Goal: Check status: Check status

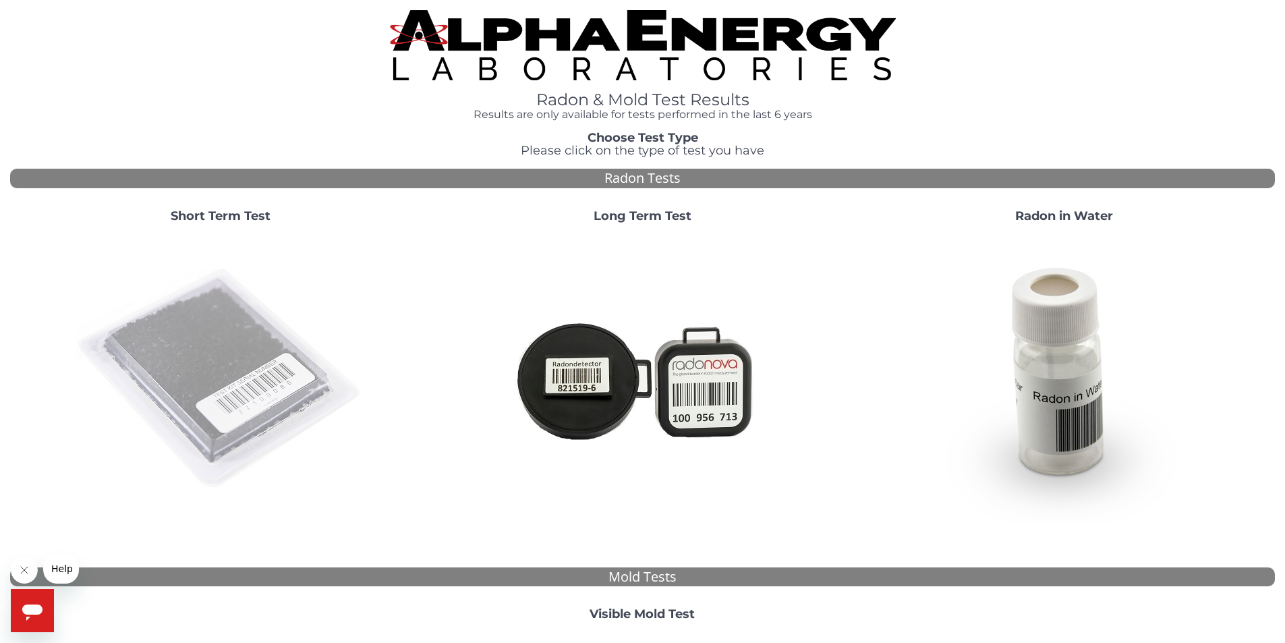
click at [247, 356] on img at bounding box center [221, 379] width 290 height 290
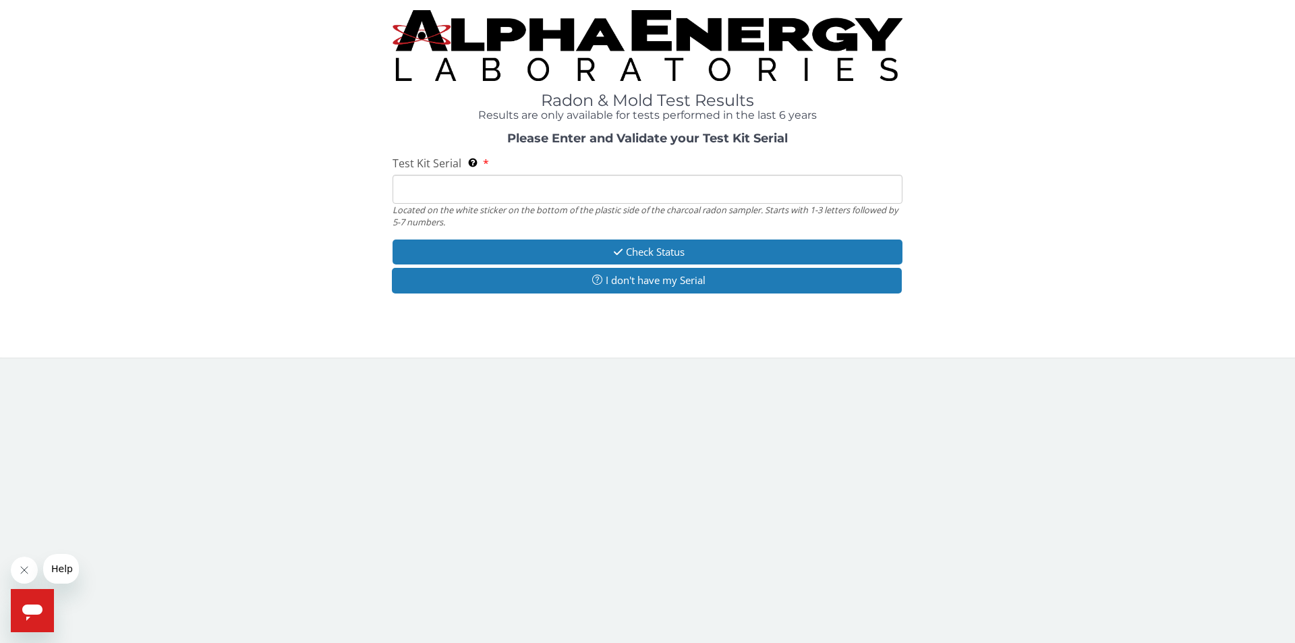
click at [474, 194] on input "Test Kit Serial Located on the white sticker on the bottom of the plastic side …" at bounding box center [648, 189] width 510 height 29
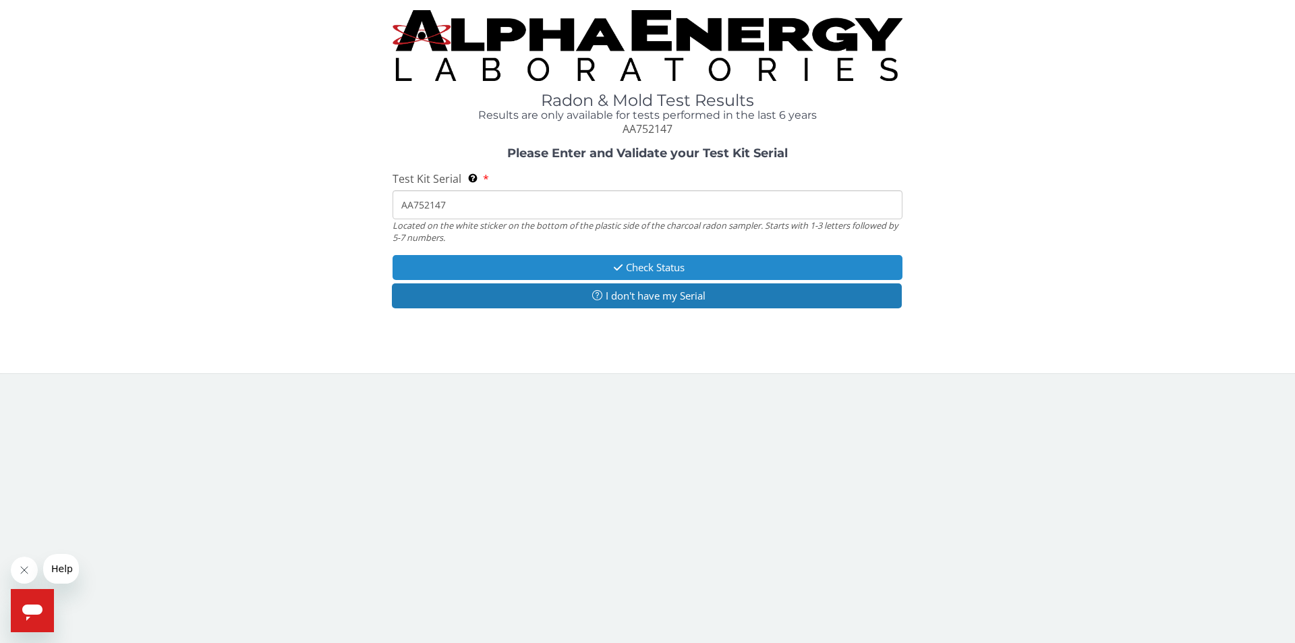
type input "AA752147"
click at [673, 266] on button "Check Status" at bounding box center [648, 267] width 510 height 25
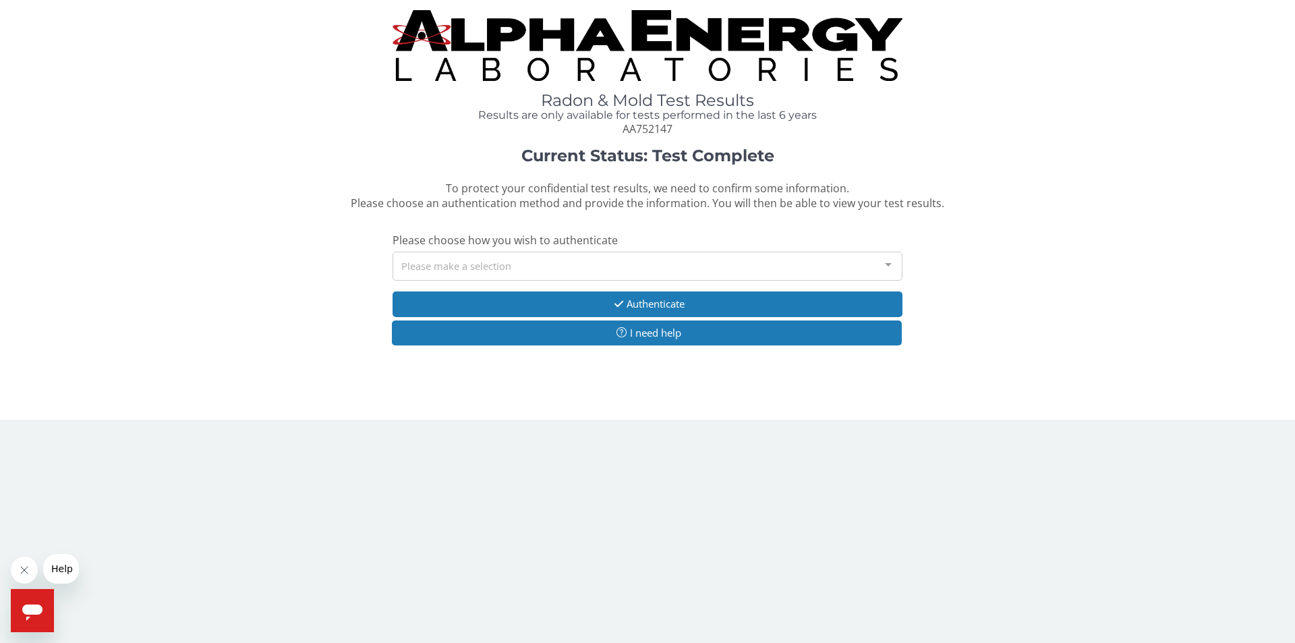
click at [533, 262] on div "Please make a selection" at bounding box center [648, 266] width 510 height 29
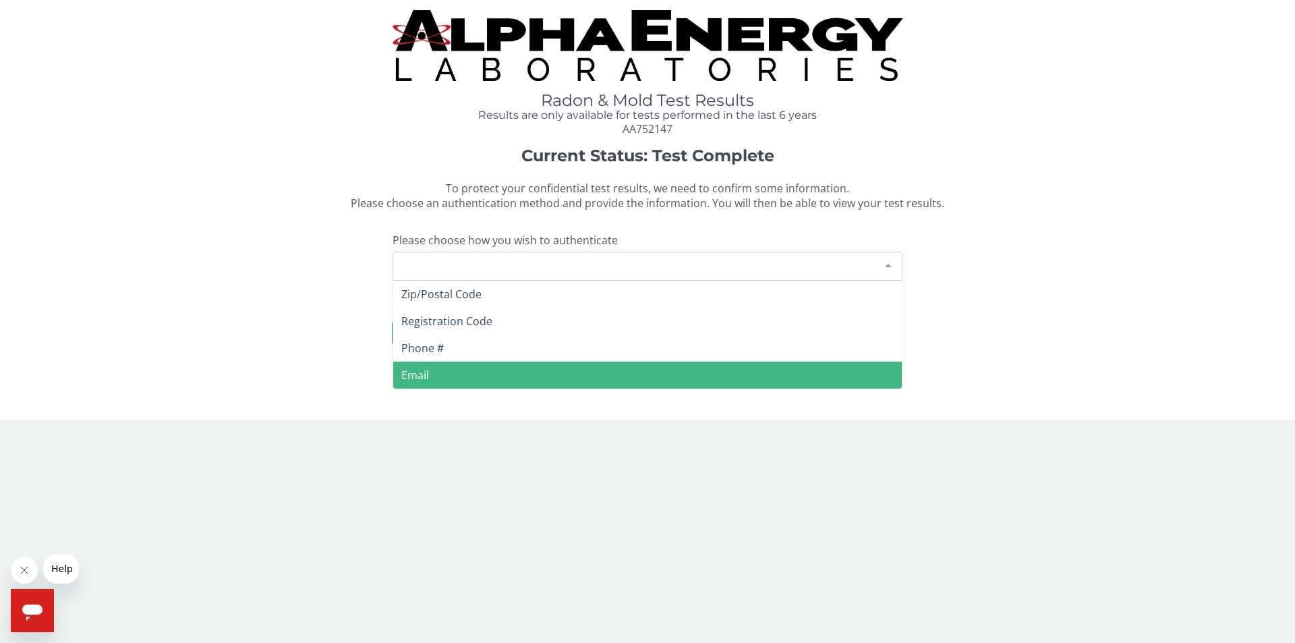
click at [436, 374] on span "Email" at bounding box center [647, 375] width 509 height 27
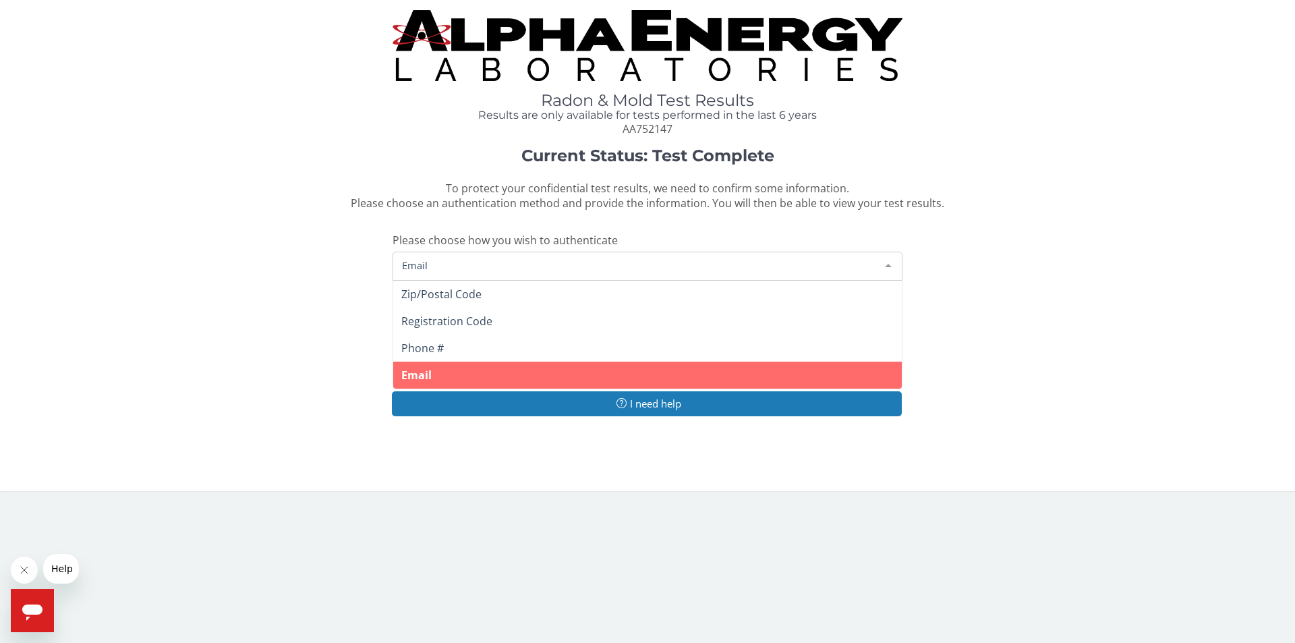
click at [496, 268] on span "Email" at bounding box center [637, 265] width 476 height 15
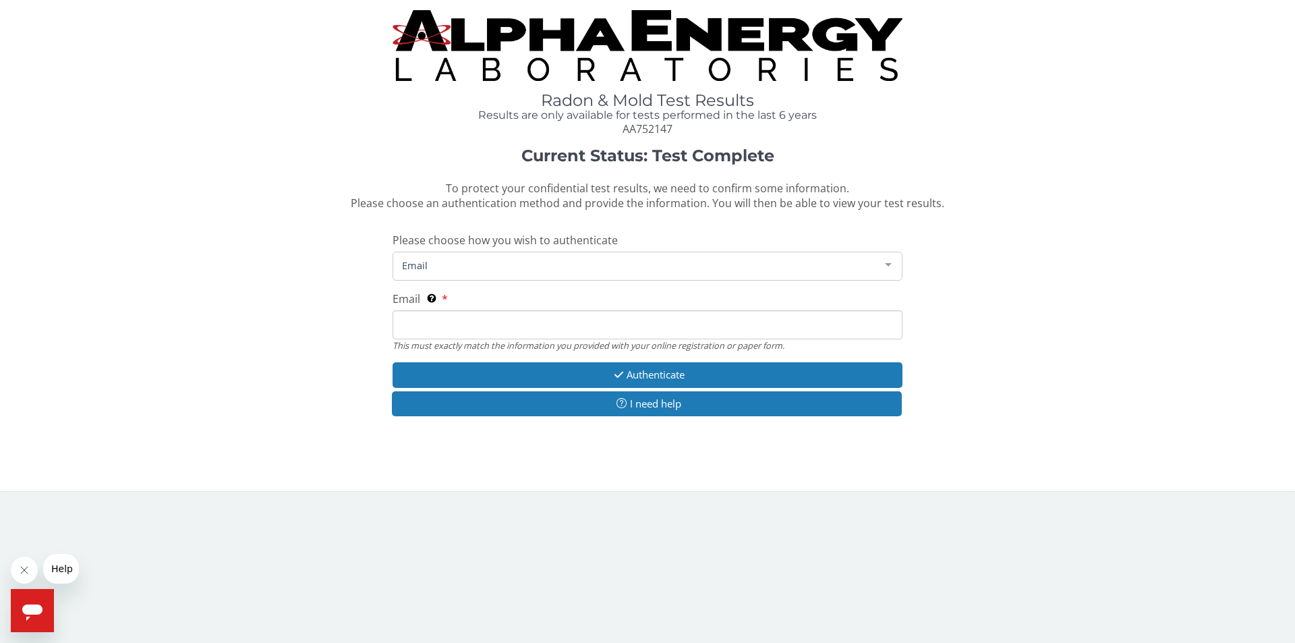
click at [484, 271] on span "Email" at bounding box center [637, 265] width 476 height 15
click at [463, 260] on span "Email" at bounding box center [637, 265] width 476 height 15
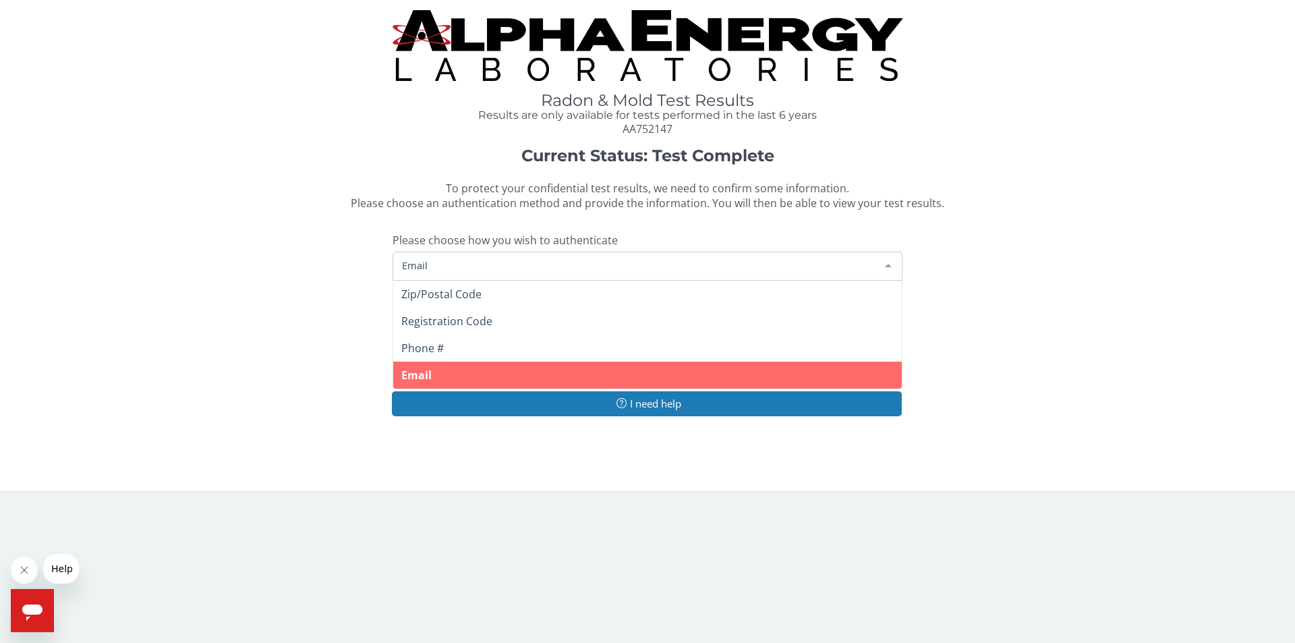
click at [511, 376] on span "Email" at bounding box center [647, 375] width 509 height 27
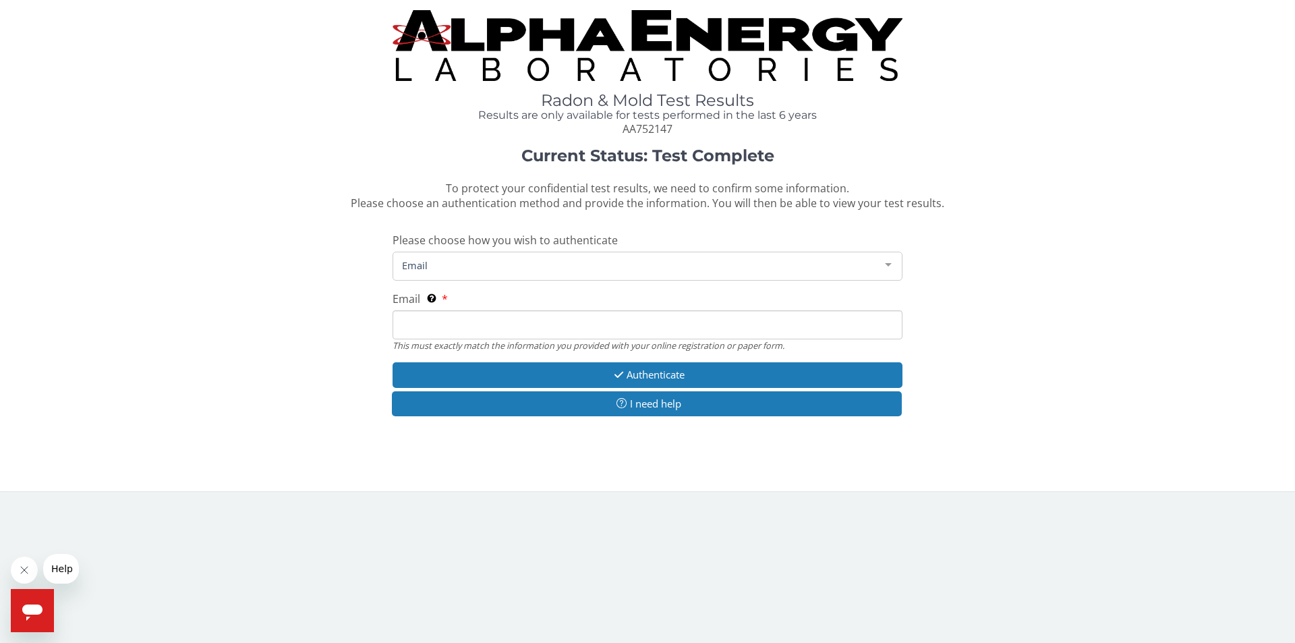
click at [470, 264] on span "Email" at bounding box center [637, 265] width 476 height 15
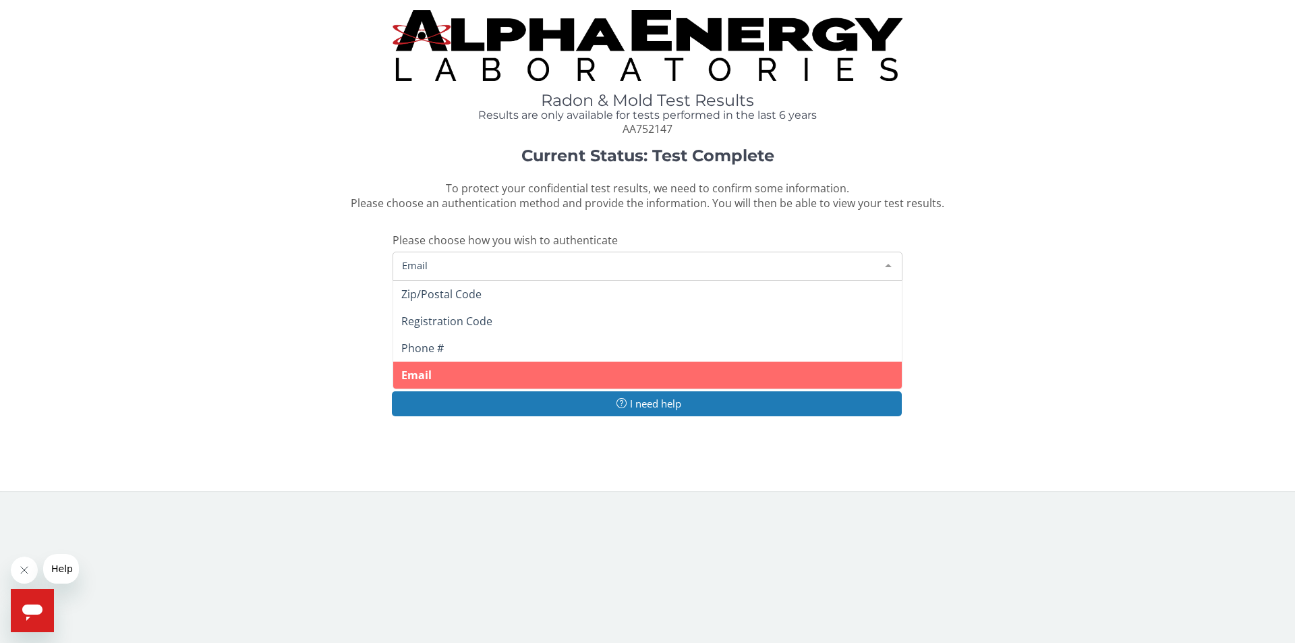
click at [429, 372] on span "Email" at bounding box center [416, 375] width 30 height 15
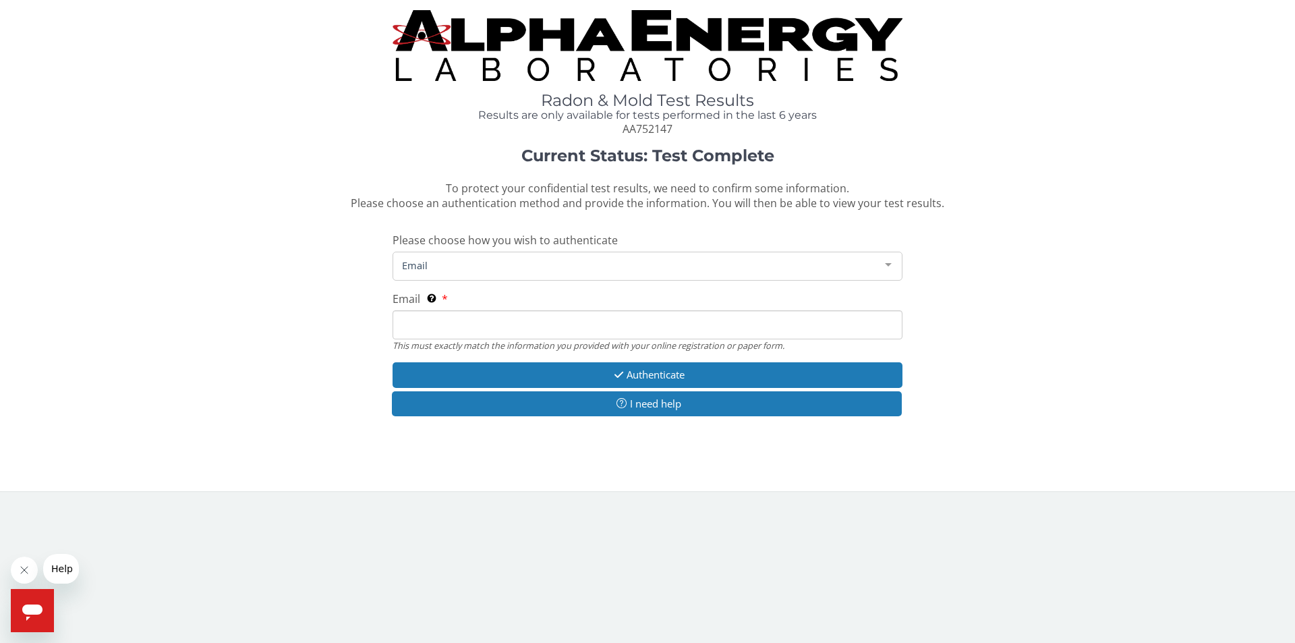
click at [447, 327] on input "Email This must exactly match the information you provided with your online reg…" at bounding box center [648, 324] width 510 height 29
type input "italia75@bresnan.net"
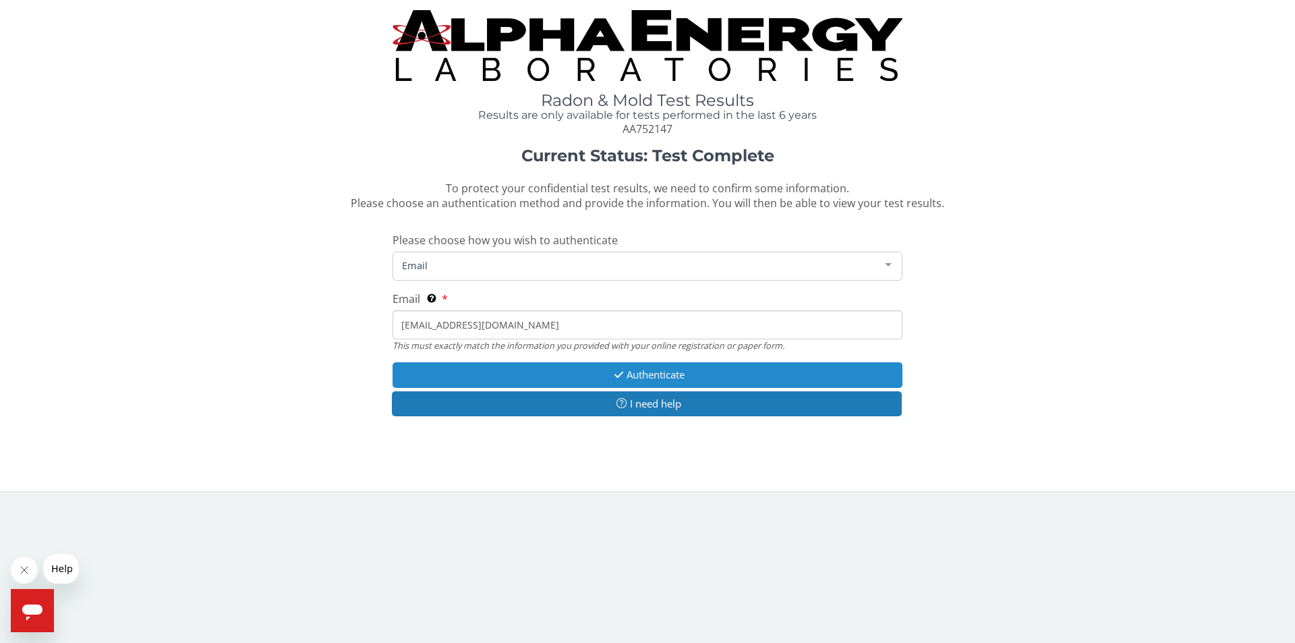
click at [647, 370] on button "Authenticate" at bounding box center [648, 374] width 510 height 25
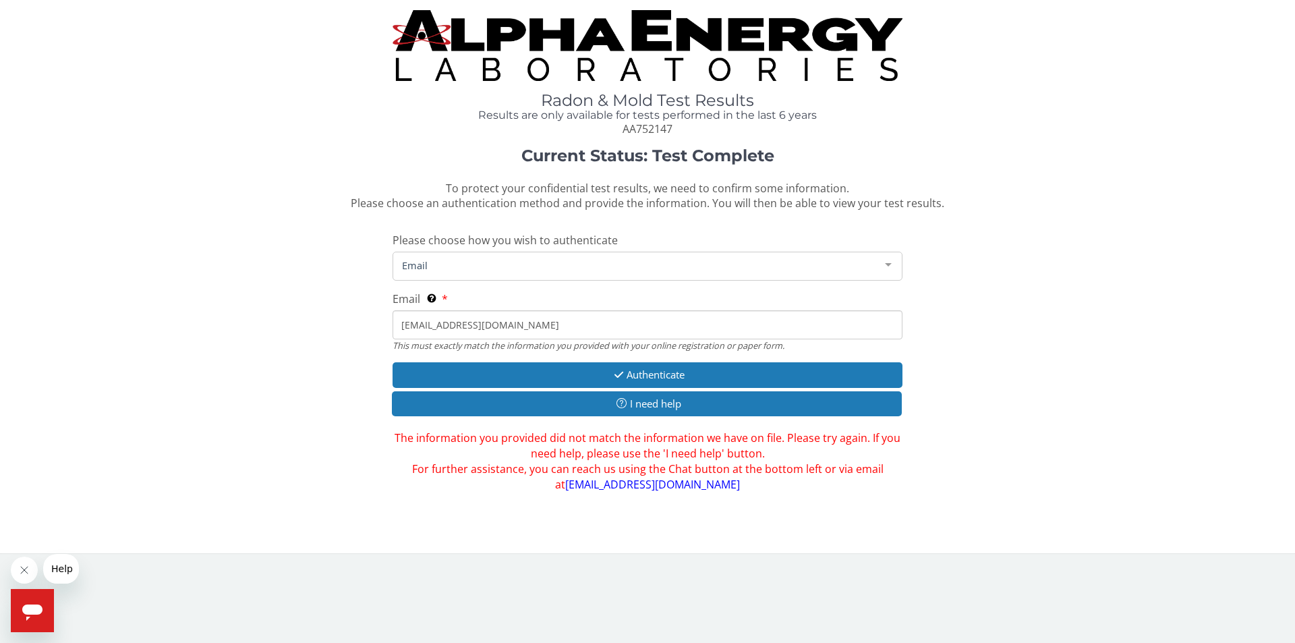
click at [463, 267] on span "Email" at bounding box center [637, 265] width 476 height 15
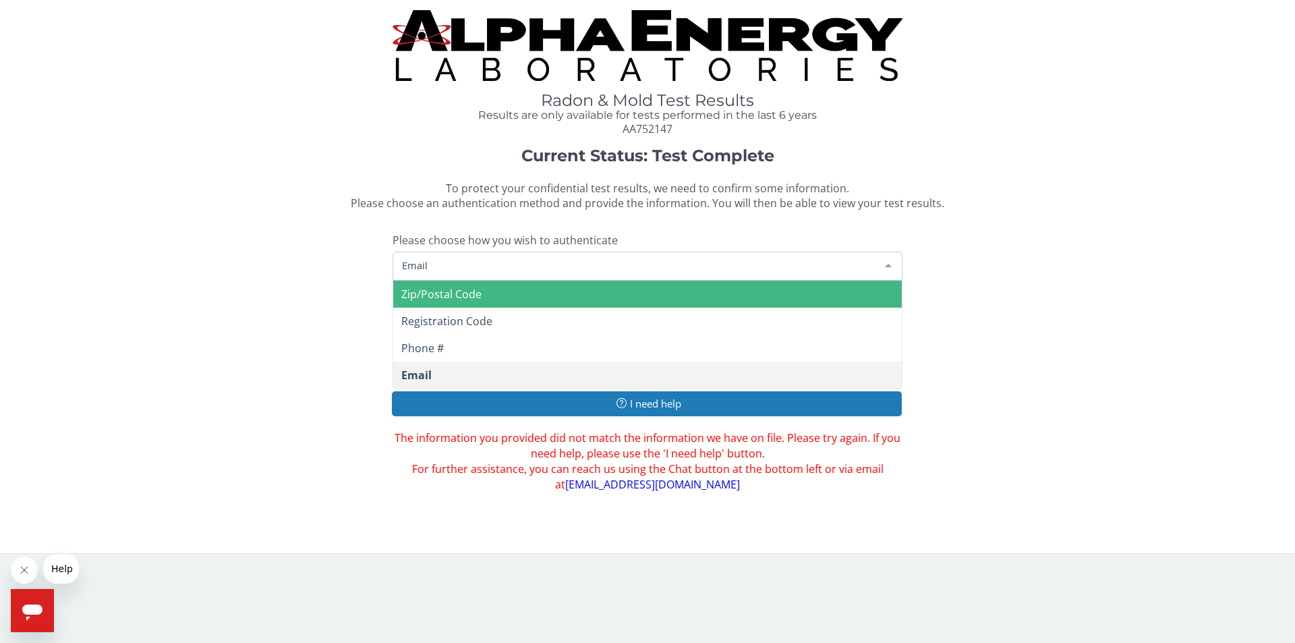
click at [452, 288] on span "Zip/Postal Code" at bounding box center [441, 294] width 80 height 15
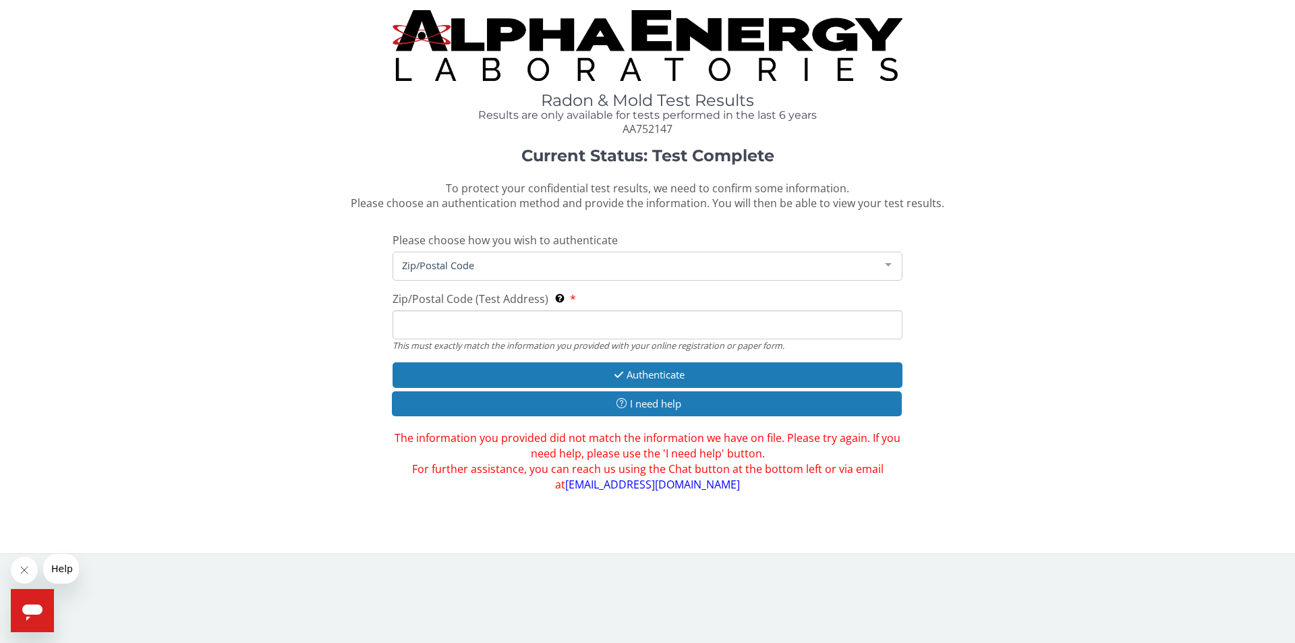
click at [523, 323] on input "Zip/Postal Code (Test Address) This must exactly match the information you prov…" at bounding box center [648, 324] width 510 height 29
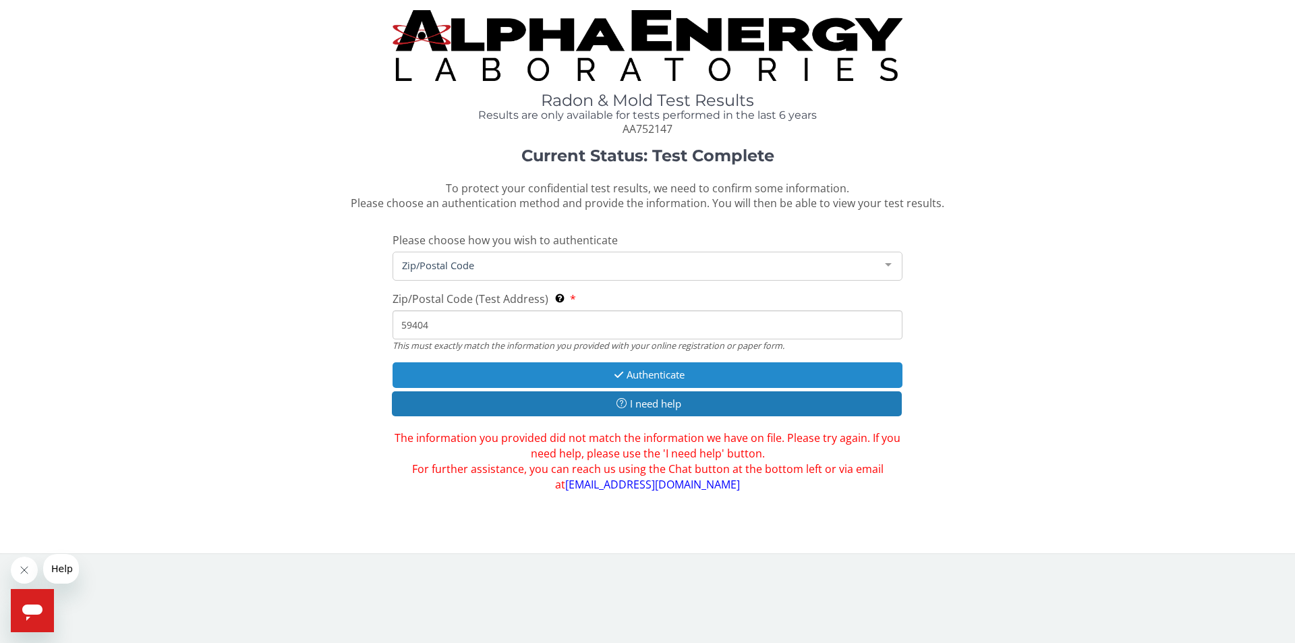
type input "59404"
click at [639, 366] on button "Authenticate" at bounding box center [648, 374] width 510 height 25
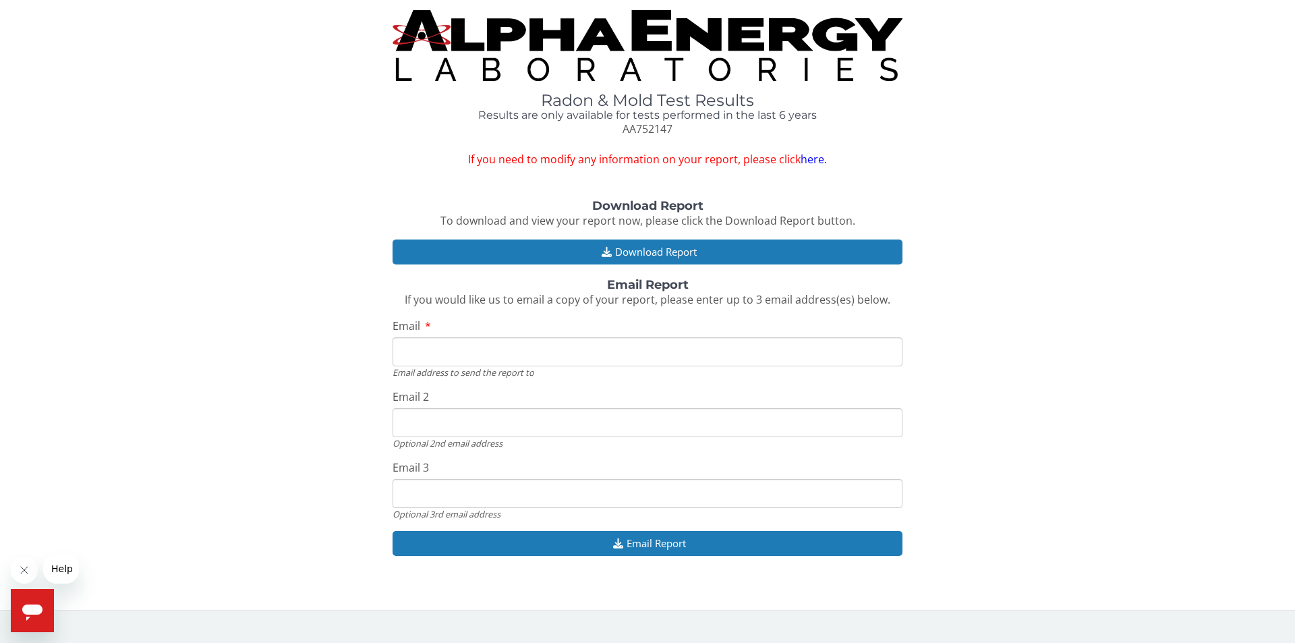
click at [503, 353] on input "Email" at bounding box center [648, 351] width 510 height 29
type input "italia75@bresnan.net"
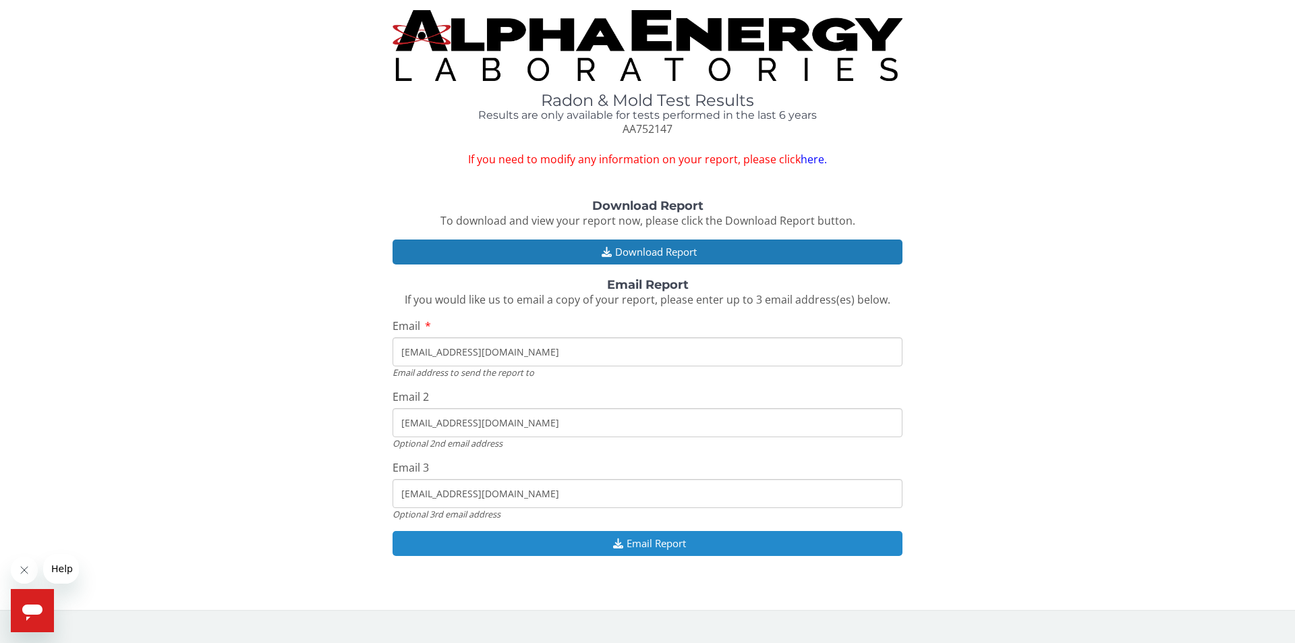
click at [664, 542] on button "Email Report" at bounding box center [648, 543] width 510 height 25
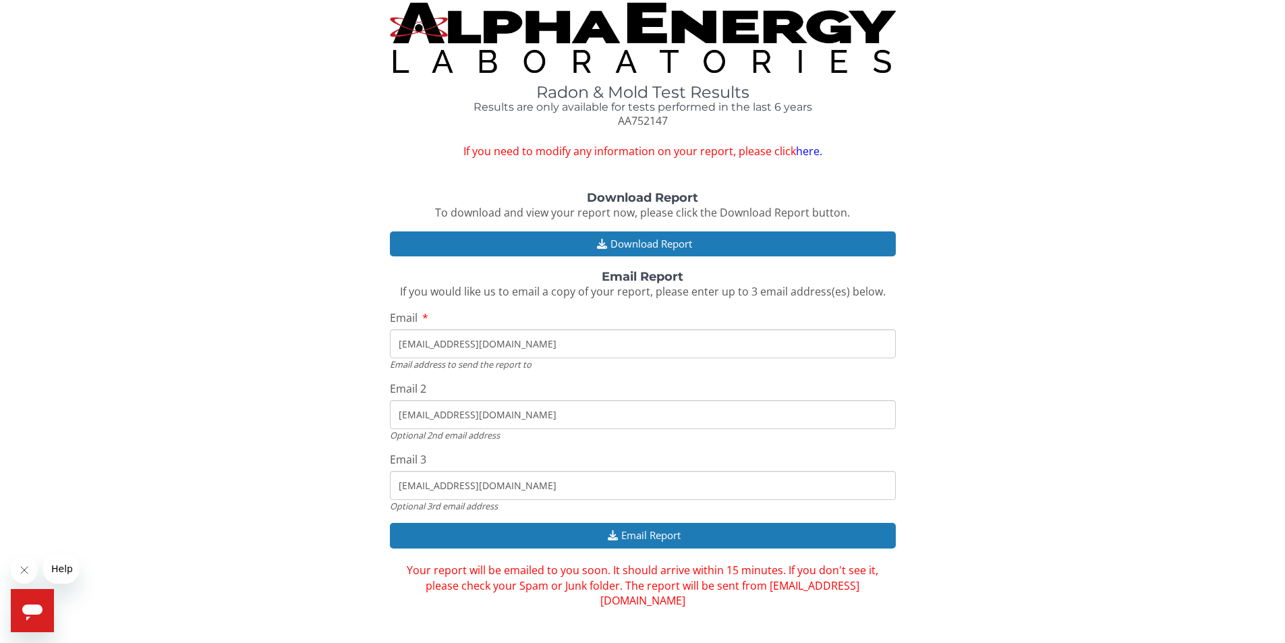
scroll to position [11, 0]
